Goal: Check status: Check status

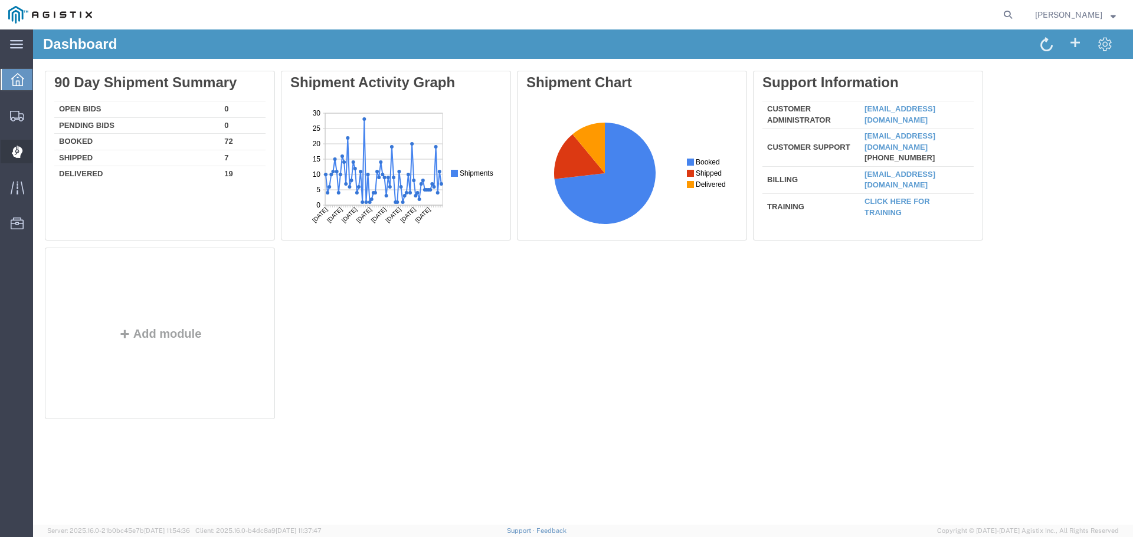
click at [41, 149] on span "Dispatch Manager" at bounding box center [36, 152] width 8 height 24
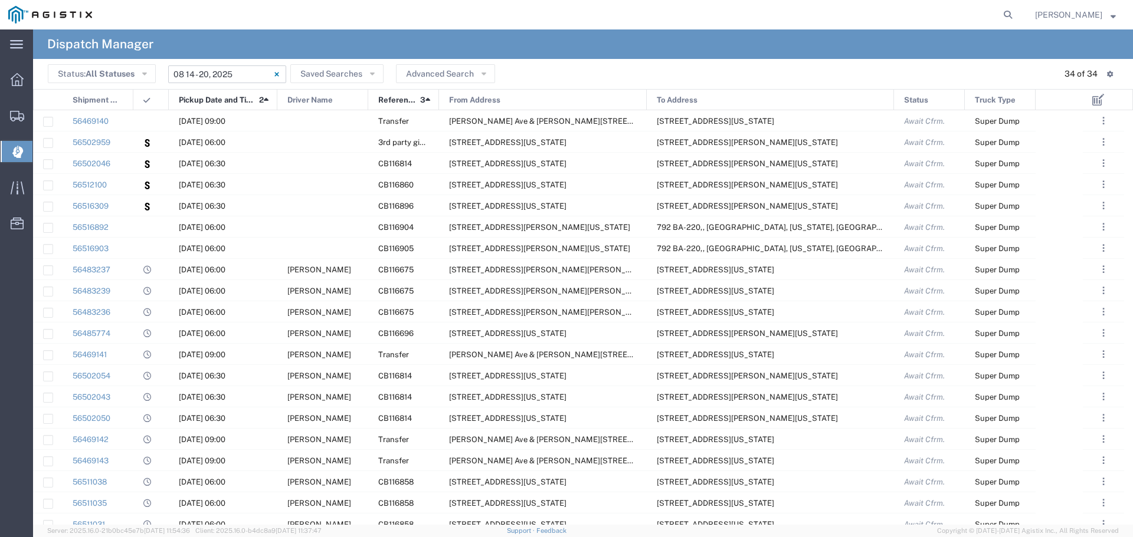
click at [222, 74] on input "08/14/2025 - 08/20/2025" at bounding box center [227, 74] width 118 height 18
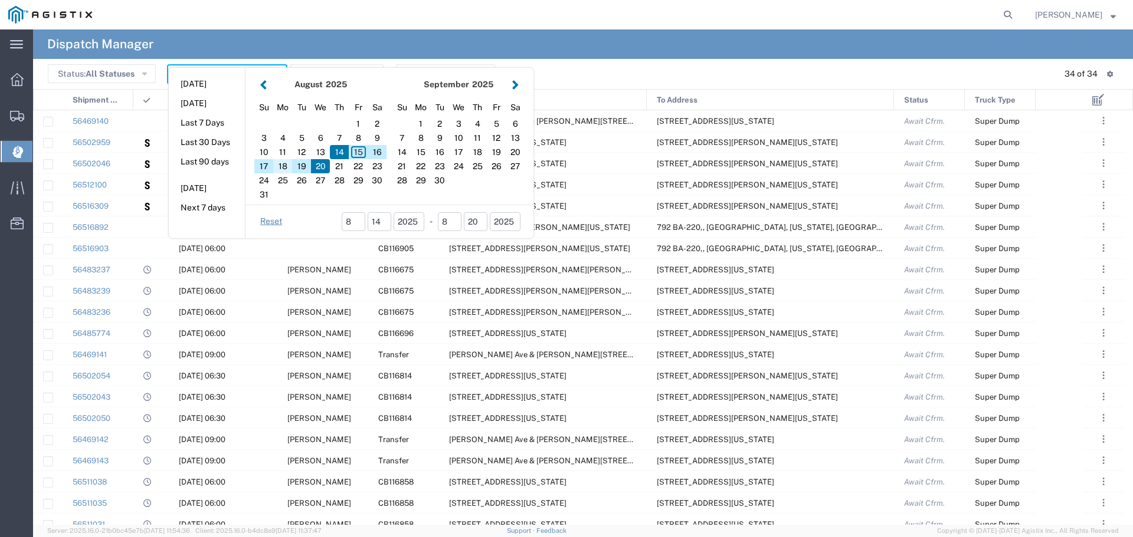
click at [284, 166] on div "18" at bounding box center [282, 166] width 19 height 14
click at [286, 165] on div "18" at bounding box center [282, 166] width 19 height 14
type input "[DATE]"
type input "08/18/2025 - 08/18/2025"
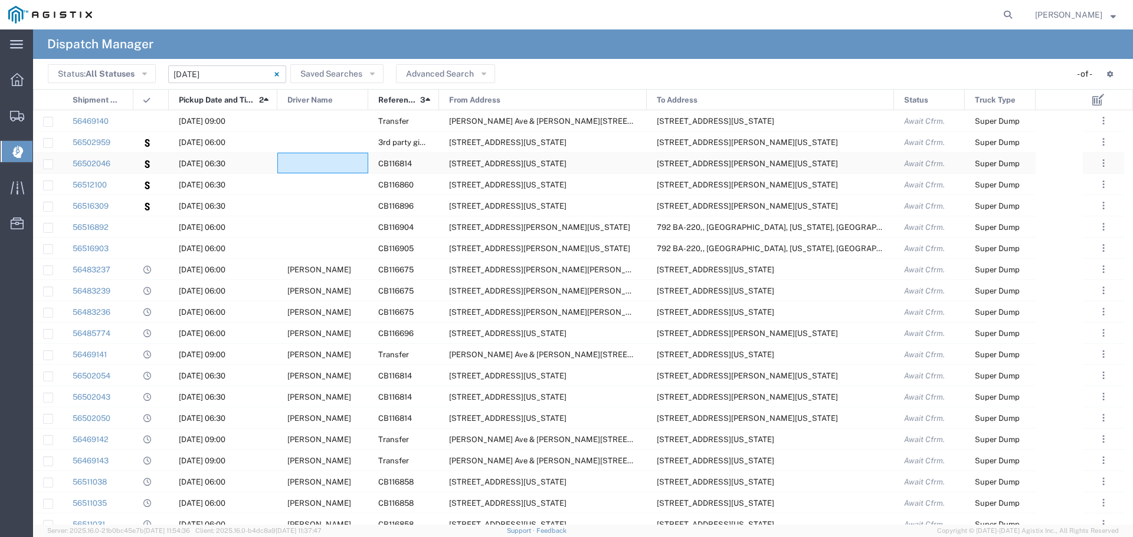
click at [286, 165] on div at bounding box center [322, 163] width 91 height 21
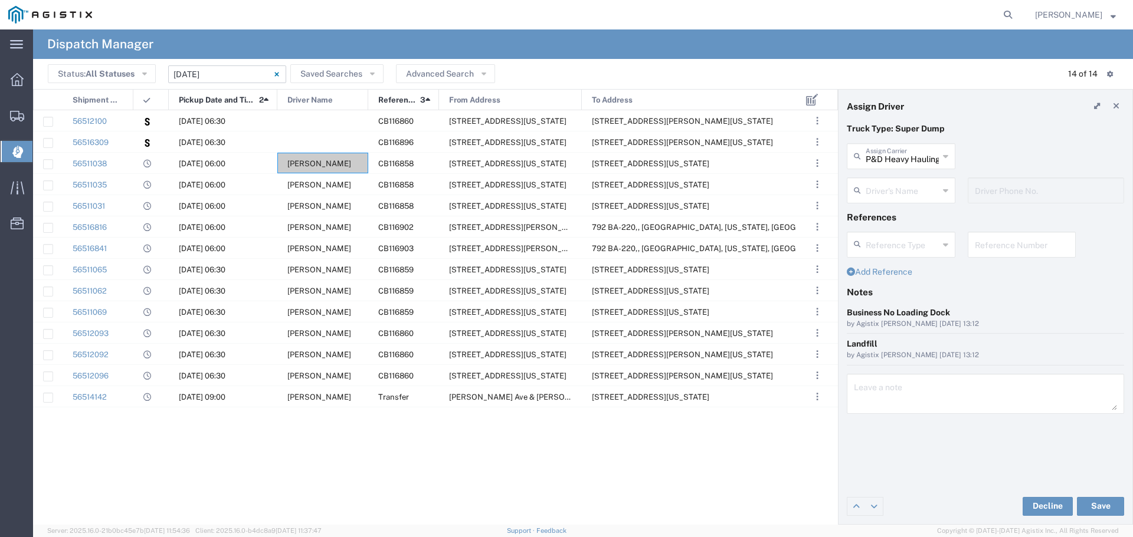
drag, startPoint x: 645, startPoint y: 97, endPoint x: 579, endPoint y: 109, distance: 67.2
click at [579, 109] on div at bounding box center [581, 100] width 5 height 21
click at [1118, 103] on icon at bounding box center [1116, 106] width 6 height 8
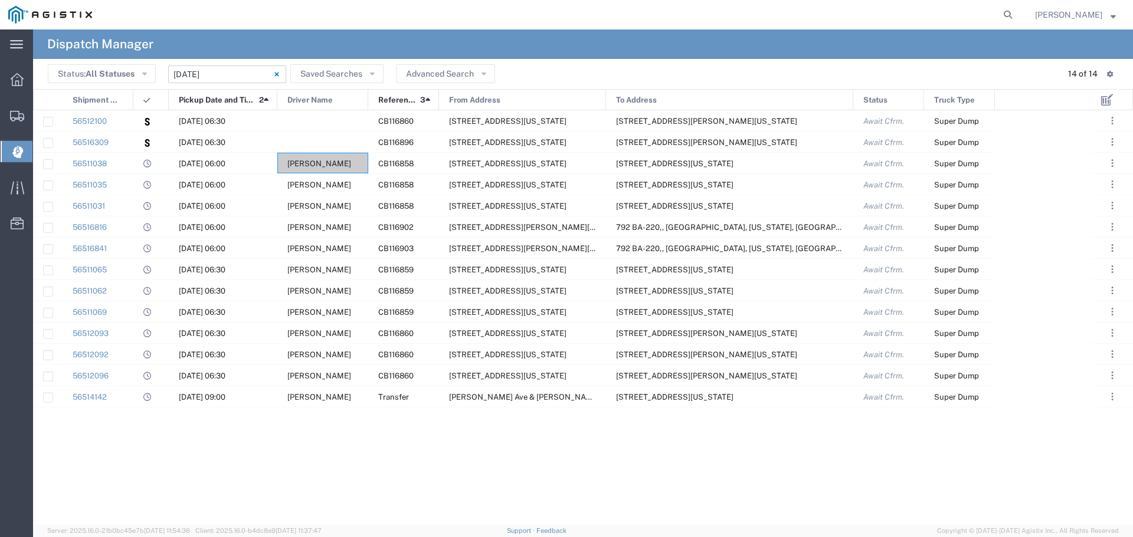
drag, startPoint x: 581, startPoint y: 99, endPoint x: 605, endPoint y: 103, distance: 24.4
click at [605, 103] on div at bounding box center [605, 100] width 5 height 21
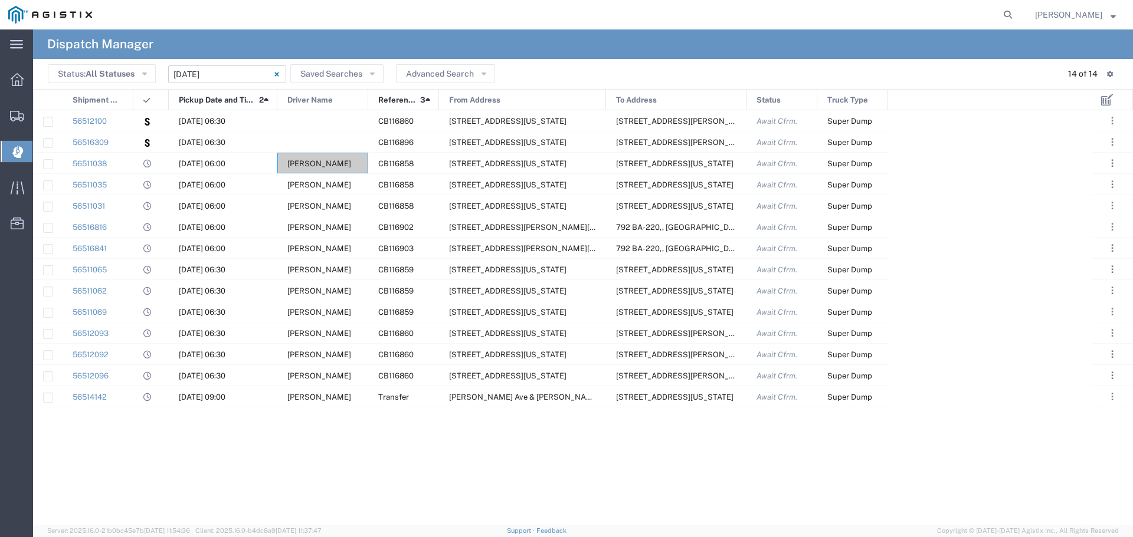
drag, startPoint x: 851, startPoint y: 96, endPoint x: 744, endPoint y: 106, distance: 107.2
click at [744, 106] on div at bounding box center [746, 100] width 5 height 21
click at [106, 230] on link "56516816" at bounding box center [90, 227] width 34 height 9
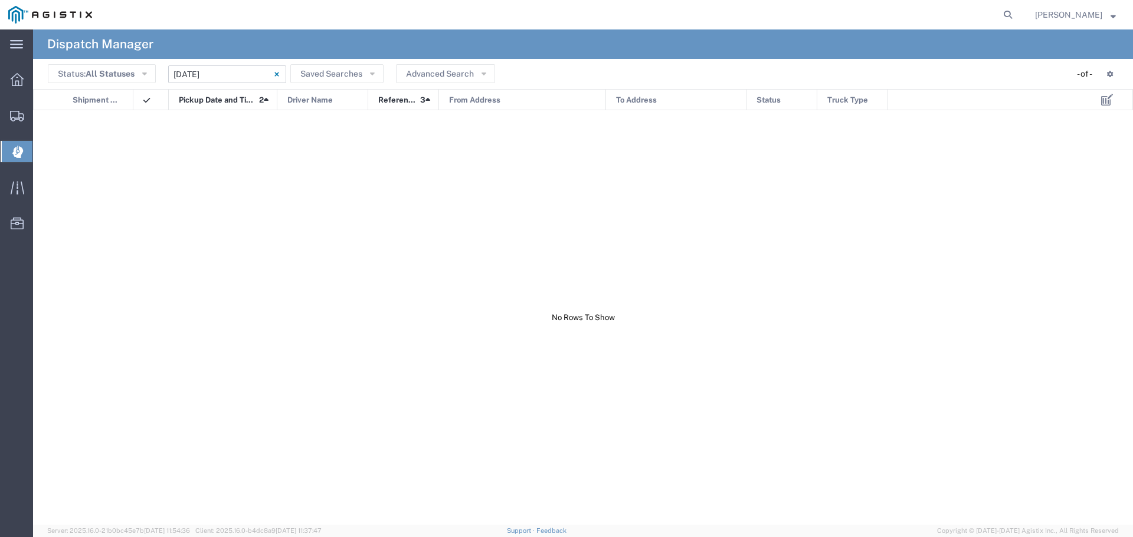
click at [208, 77] on input "08/17/2025 - 08/17/2025" at bounding box center [227, 74] width 118 height 18
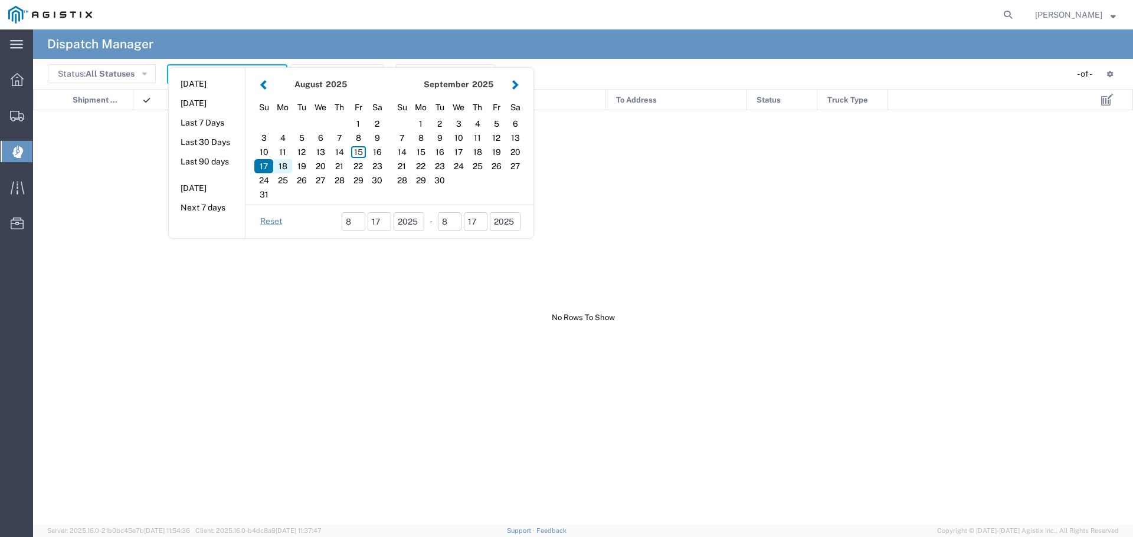
click at [283, 163] on div "18" at bounding box center [282, 166] width 19 height 14
type input "[DATE]"
type input "08/18/2025 - 08/18/2025"
click at [283, 163] on div at bounding box center [562, 317] width 1058 height 415
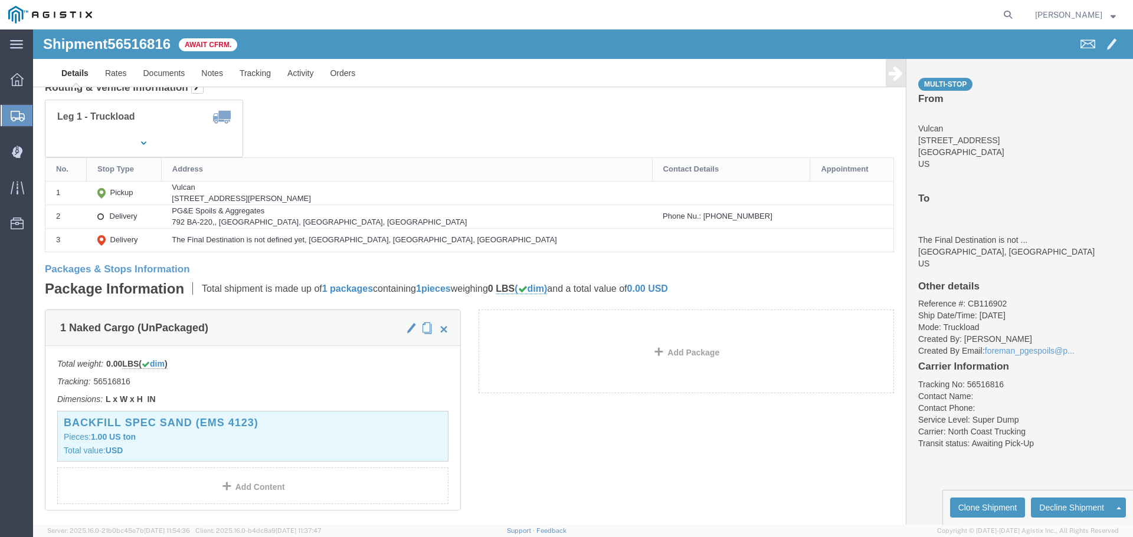
scroll to position [115, 0]
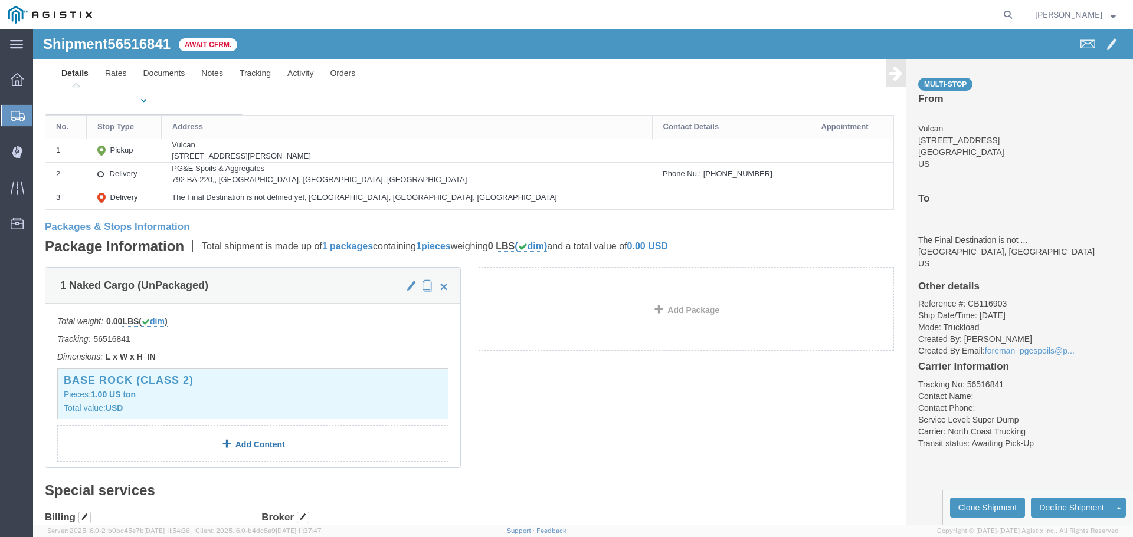
scroll to position [176, 0]
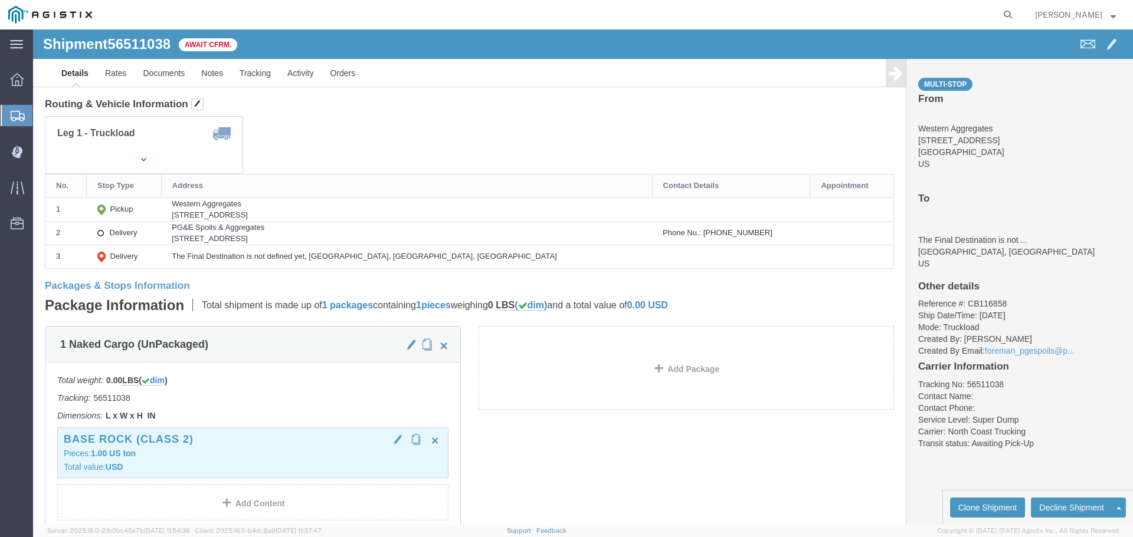
scroll to position [117, 0]
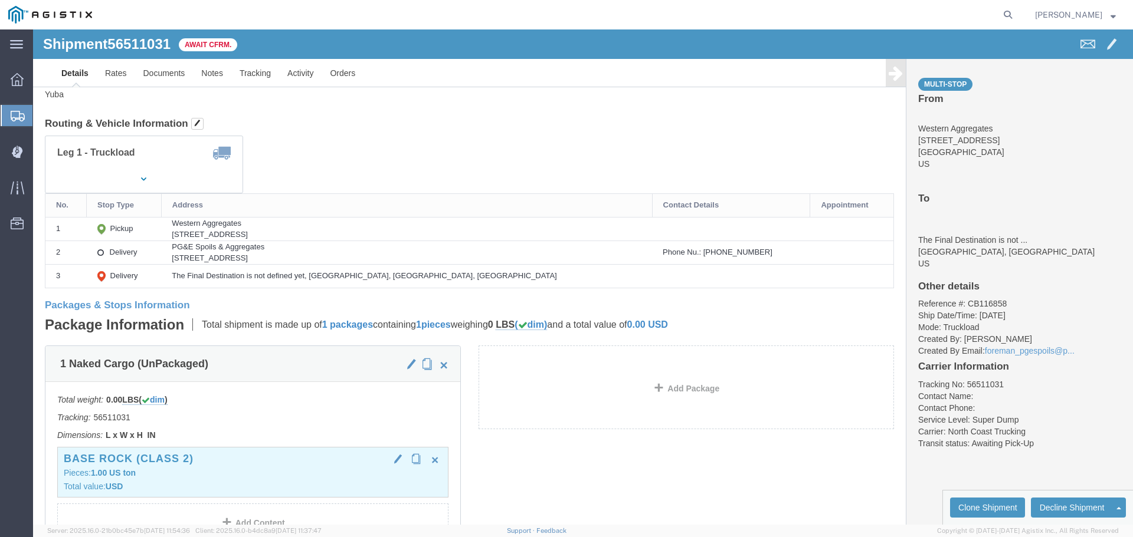
scroll to position [118, 0]
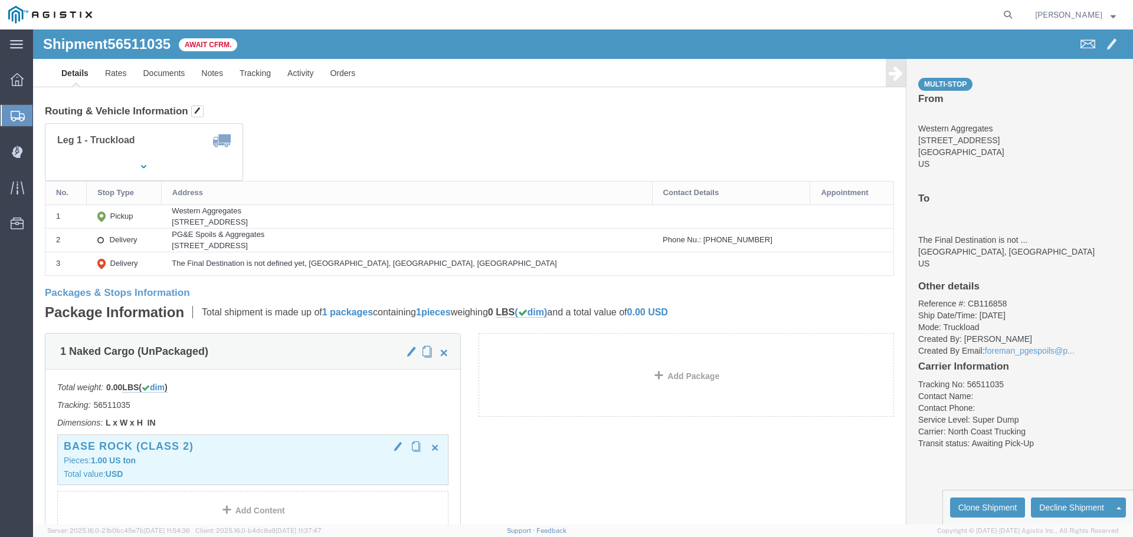
scroll to position [110, 0]
